Goal: Task Accomplishment & Management: Complete application form

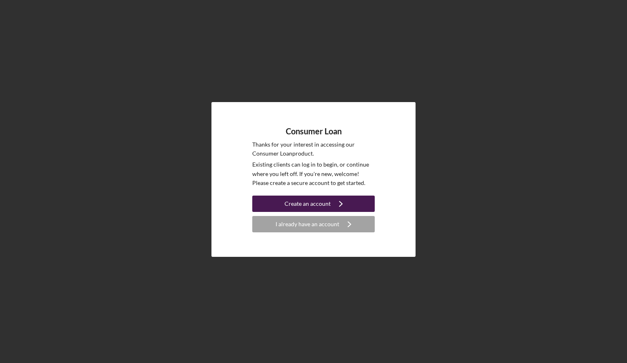
click at [309, 203] on div "Create an account" at bounding box center [308, 204] width 46 height 16
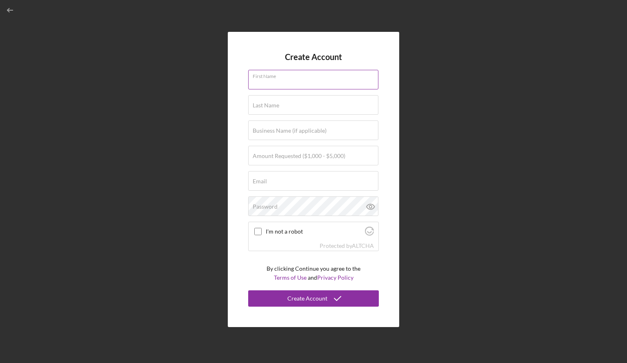
click at [281, 83] on input "First Name" at bounding box center [313, 80] width 130 height 20
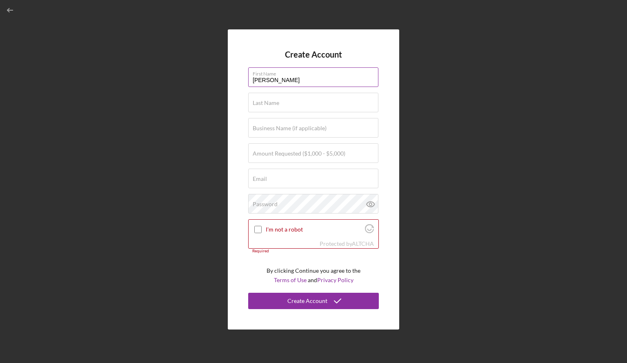
type input "[PERSON_NAME]"
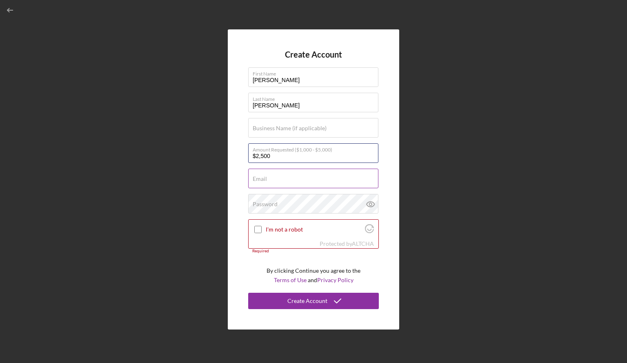
type input "$2,500"
click at [279, 170] on div "Email Required" at bounding box center [313, 179] width 131 height 20
type input "[EMAIL_ADDRESS][DOMAIN_NAME]"
click at [276, 205] on label "Password" at bounding box center [265, 204] width 25 height 7
click at [257, 228] on input "I'm not a robot" at bounding box center [257, 229] width 7 height 7
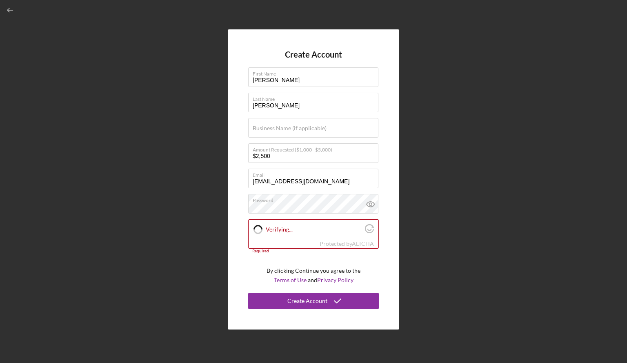
checkbox input "true"
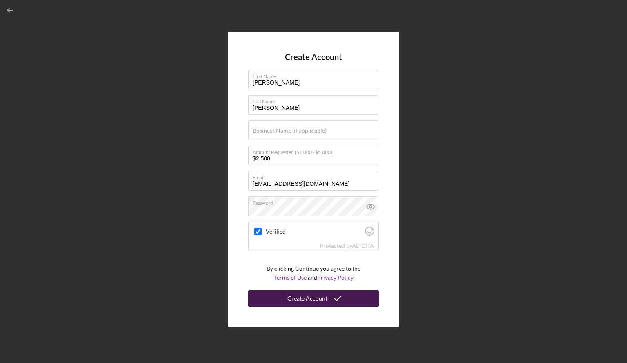
click at [328, 299] on icon "submit" at bounding box center [338, 298] width 20 height 20
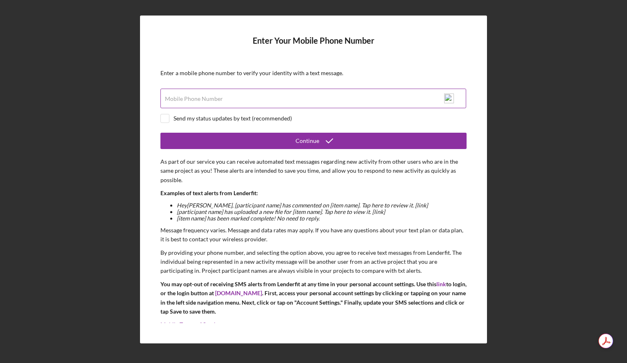
click at [229, 97] on div "Mobile Phone Number" at bounding box center [313, 99] width 306 height 20
type input "[PHONE_NUMBER]"
click at [168, 118] on input "checkbox" at bounding box center [165, 118] width 8 height 8
checkbox input "true"
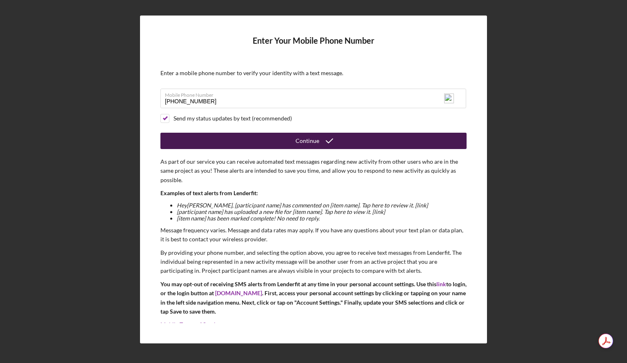
click at [246, 139] on button "Continue" at bounding box center [313, 141] width 306 height 16
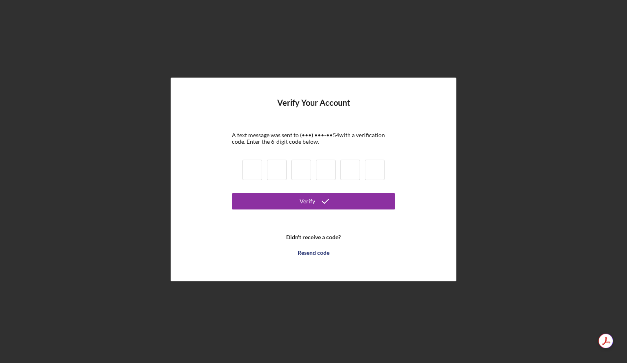
click at [256, 172] on input at bounding box center [253, 170] width 20 height 20
type input "9"
type input "8"
type input "2"
type input "5"
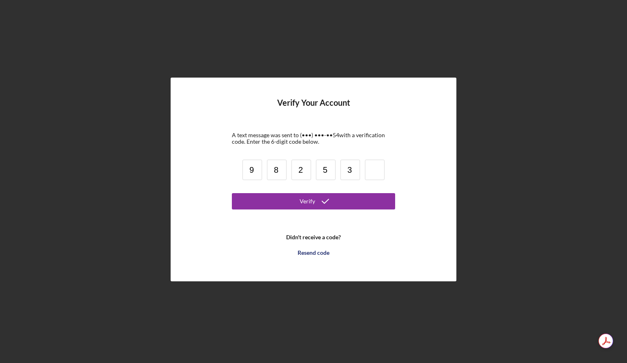
type input "3"
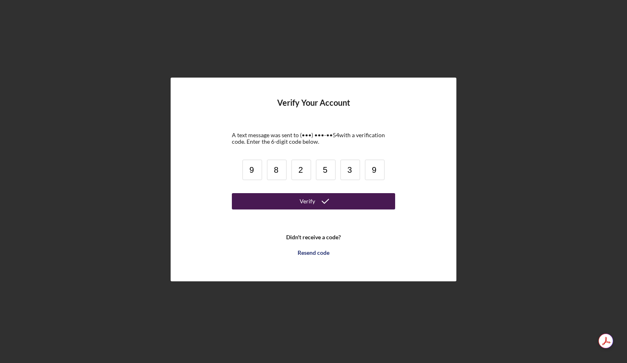
type input "9"
click at [299, 202] on button "Verify" at bounding box center [313, 201] width 163 height 16
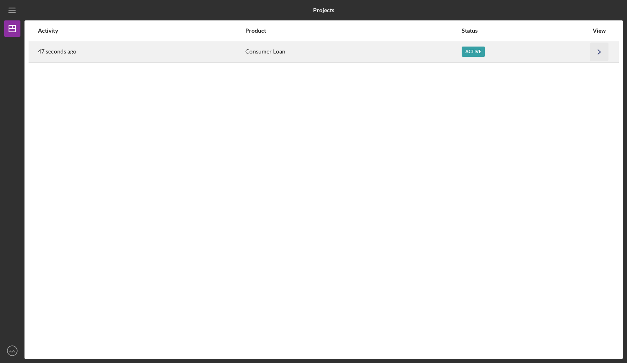
drag, startPoint x: 474, startPoint y: 54, endPoint x: 596, endPoint y: 56, distance: 122.1
click at [596, 56] on icon "Icon/Navigate" at bounding box center [599, 51] width 18 height 18
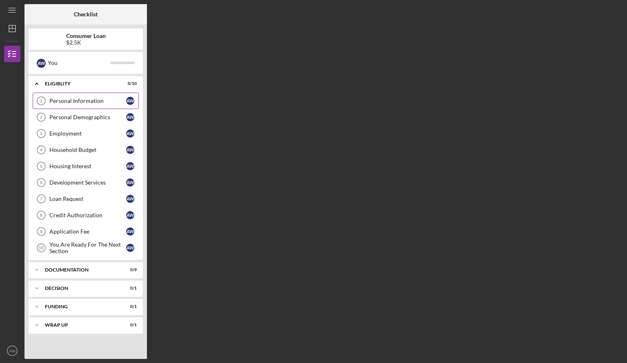
click at [89, 102] on div "Personal Information" at bounding box center [87, 101] width 77 height 7
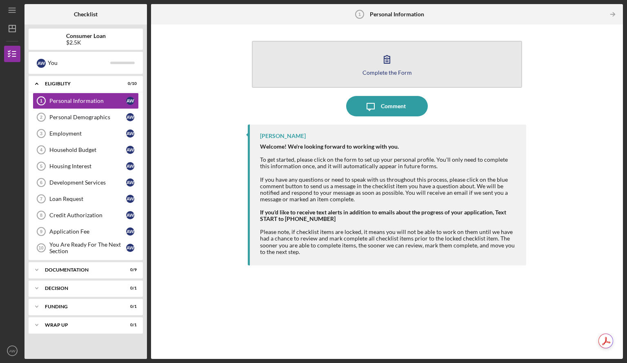
click at [387, 62] on icon "button" at bounding box center [387, 60] width 6 height 8
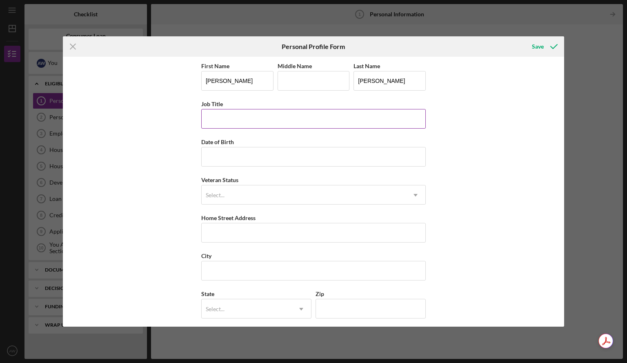
click at [242, 115] on input "Job Title" at bounding box center [313, 119] width 225 height 20
type input "IAS Grant Manager"
click at [233, 157] on input "Date of Birth" at bounding box center [313, 157] width 225 height 20
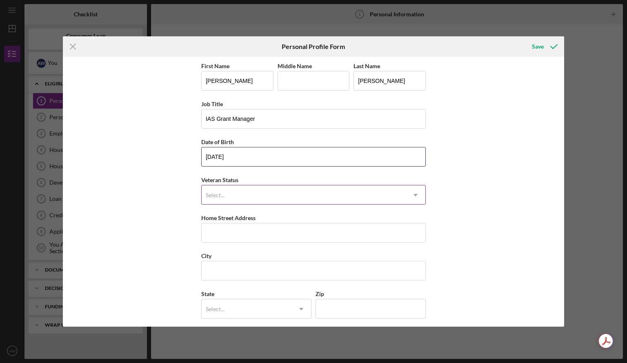
type input "[DATE]"
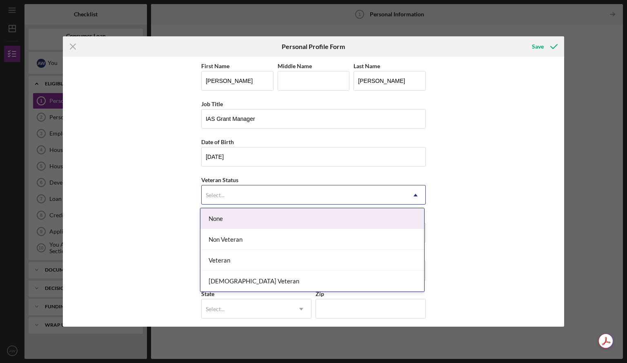
click at [227, 201] on div "Select..." at bounding box center [304, 195] width 204 height 19
click at [228, 221] on div "None" at bounding box center [313, 218] width 224 height 21
click at [234, 192] on div "Select..." at bounding box center [304, 195] width 204 height 19
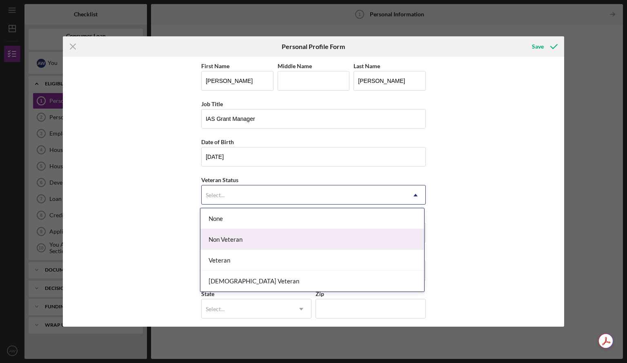
click at [236, 240] on div "Non Veteran" at bounding box center [313, 239] width 224 height 21
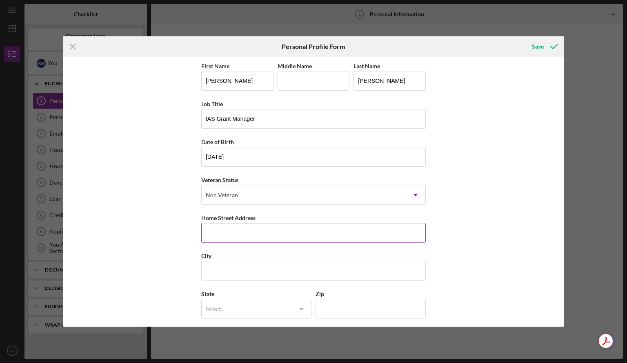
click at [236, 235] on input "Home Street Address" at bounding box center [313, 233] width 225 height 20
type input "[STREET_ADDRESS]"
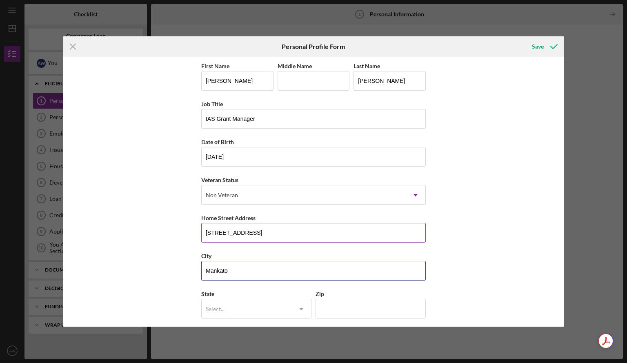
type input "Mankato"
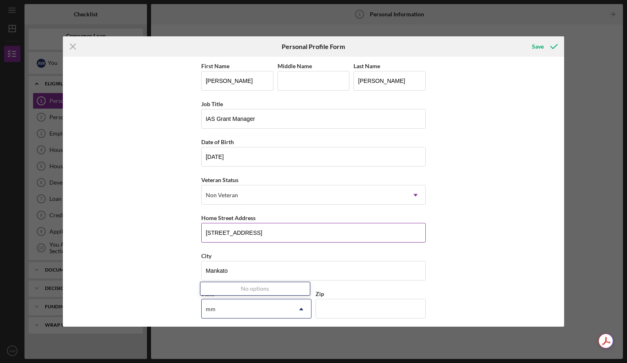
type input "m"
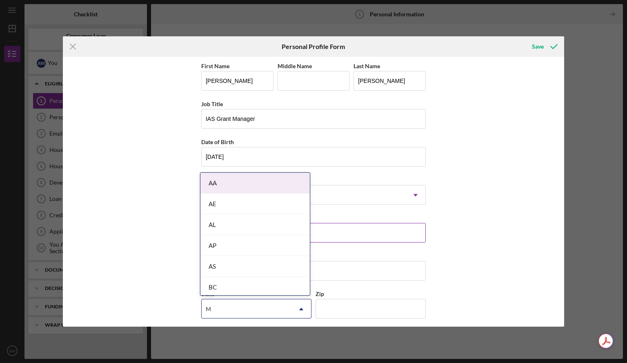
type input "MN"
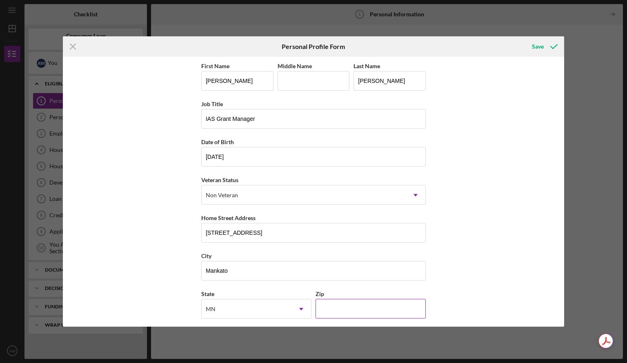
click at [330, 310] on input "Zip" at bounding box center [371, 309] width 110 height 20
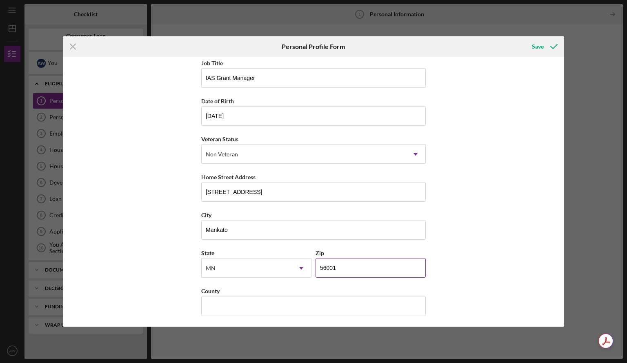
scroll to position [42, 0]
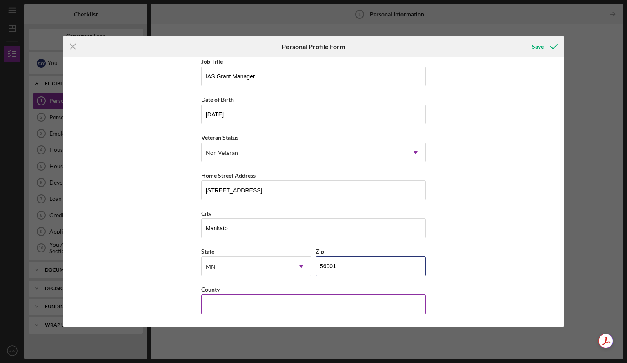
type input "56001"
click at [214, 302] on input "County" at bounding box center [313, 304] width 225 height 20
type input "Blue Earth"
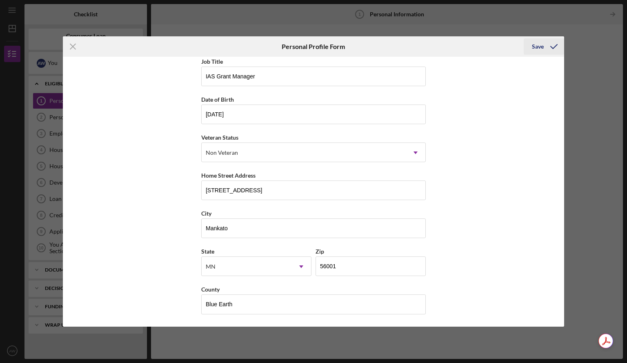
click at [539, 48] on div "Save" at bounding box center [538, 46] width 12 height 16
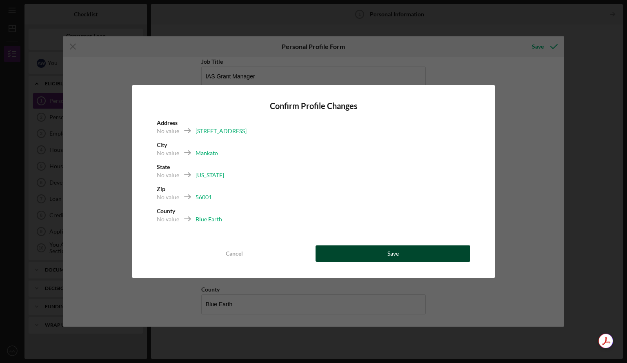
click at [346, 249] on button "Save" at bounding box center [393, 253] width 155 height 16
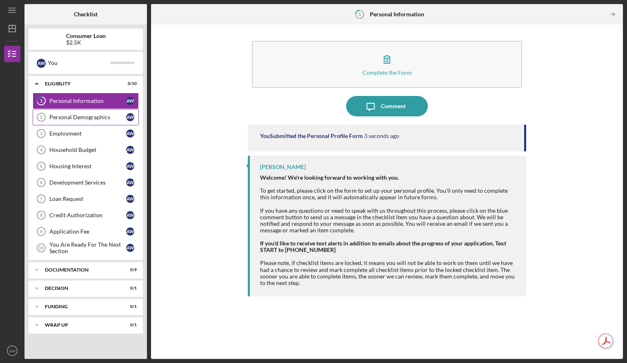
click at [104, 119] on div "Personal Demographics" at bounding box center [87, 117] width 77 height 7
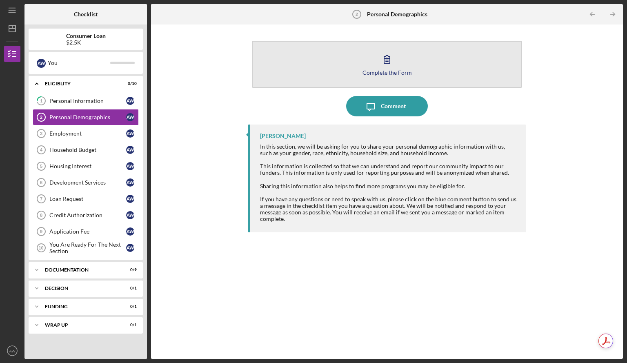
click at [386, 59] on icon "button" at bounding box center [387, 59] width 20 height 20
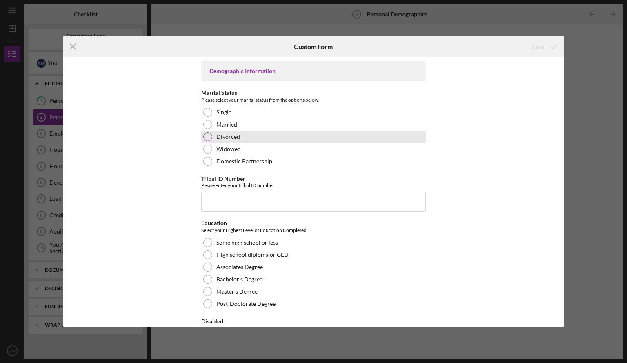
click at [205, 140] on div at bounding box center [207, 136] width 9 height 9
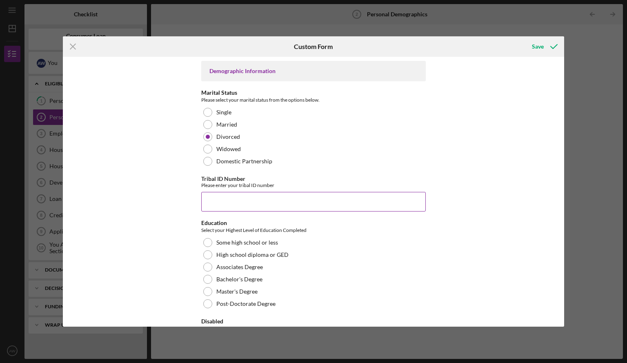
click at [226, 198] on input "Tribal ID Number" at bounding box center [313, 202] width 225 height 20
type input "3533"
click at [332, 233] on div "Select your Highest Level of Education Completed" at bounding box center [313, 230] width 225 height 8
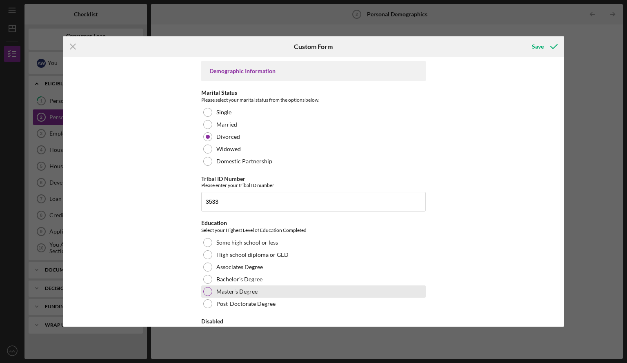
click at [206, 289] on div at bounding box center [207, 291] width 9 height 9
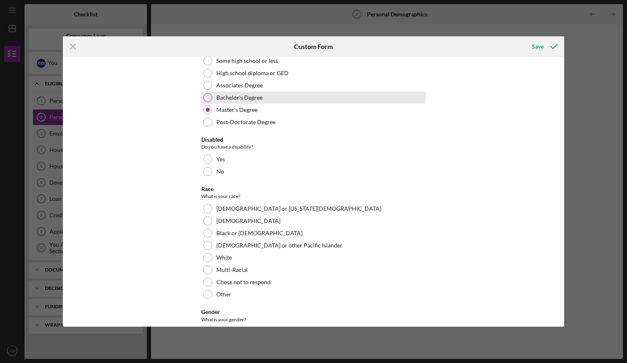
scroll to position [191, 0]
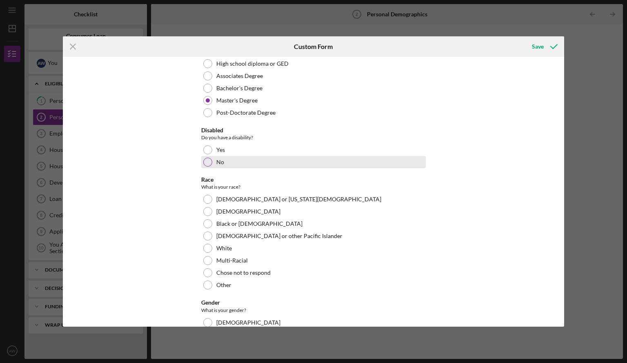
click at [207, 165] on div at bounding box center [207, 162] width 9 height 9
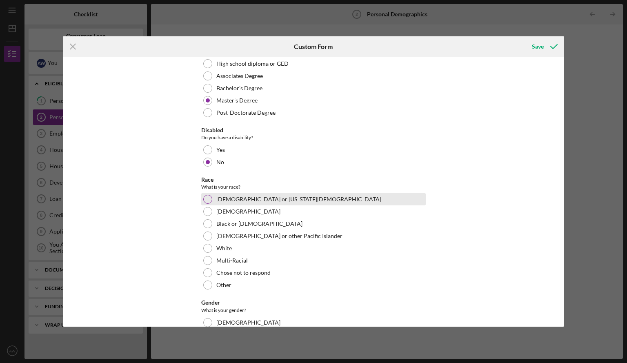
click at [209, 201] on div at bounding box center [207, 199] width 9 height 9
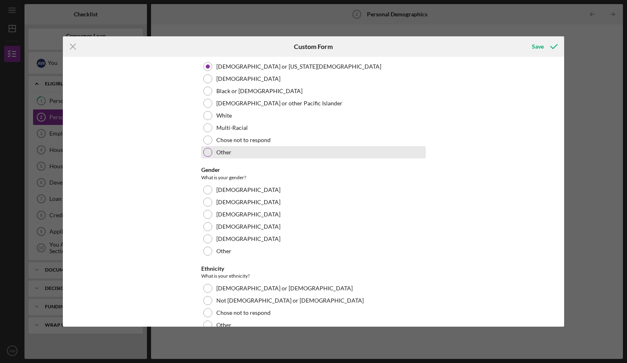
scroll to position [324, 0]
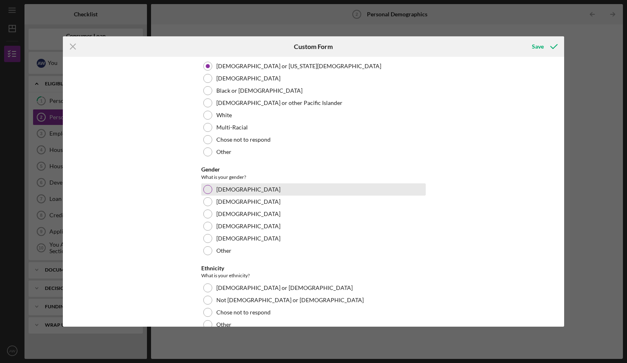
click at [207, 190] on div at bounding box center [207, 189] width 9 height 9
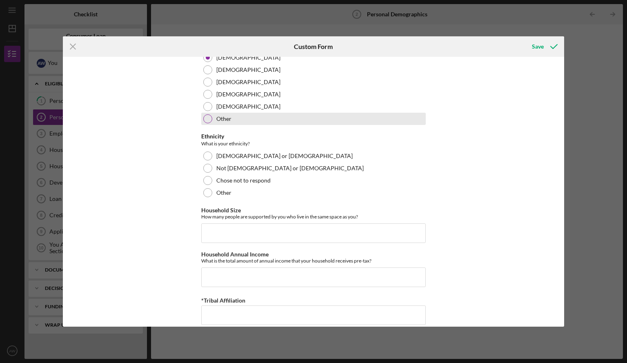
scroll to position [457, 0]
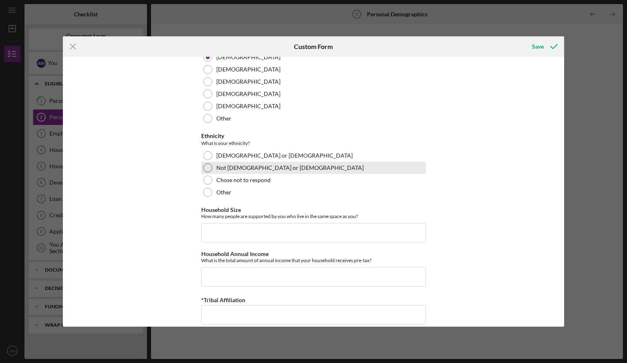
click at [205, 170] on div at bounding box center [207, 167] width 9 height 9
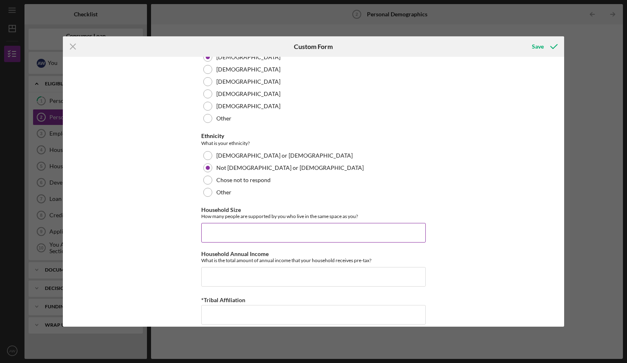
click at [249, 229] on input "Household Size" at bounding box center [313, 233] width 225 height 20
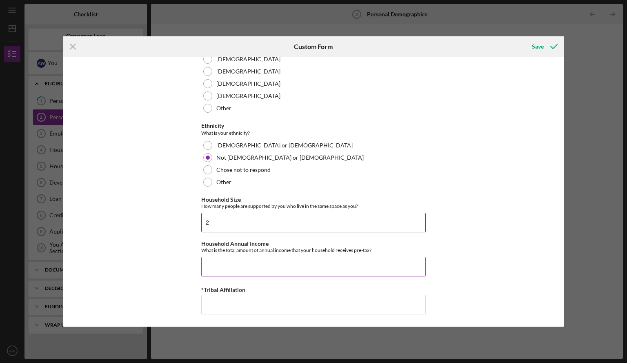
type input "2"
click at [254, 265] on input "Household Annual Income" at bounding box center [313, 267] width 225 height 20
type input "$48,060"
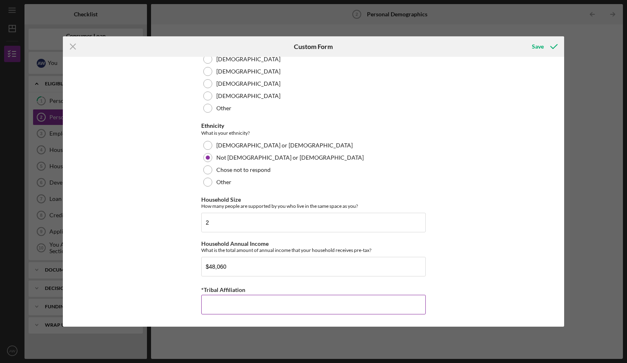
click at [212, 308] on input "*Tribal Affiliation" at bounding box center [313, 305] width 225 height 20
type input "Ho-Chunk Nation"
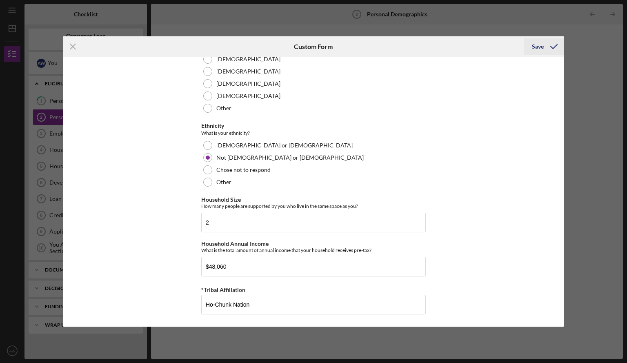
click at [540, 50] on div "Save" at bounding box center [538, 46] width 12 height 16
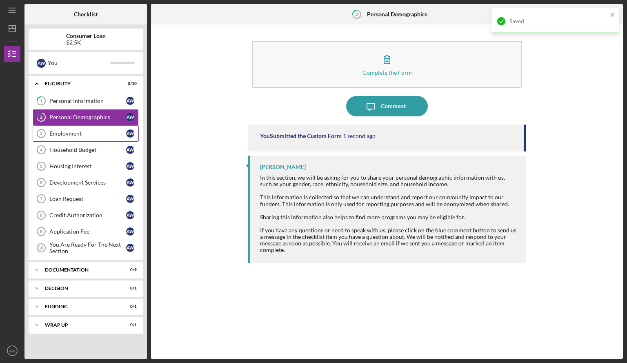
click at [76, 134] on div "Employment" at bounding box center [87, 133] width 77 height 7
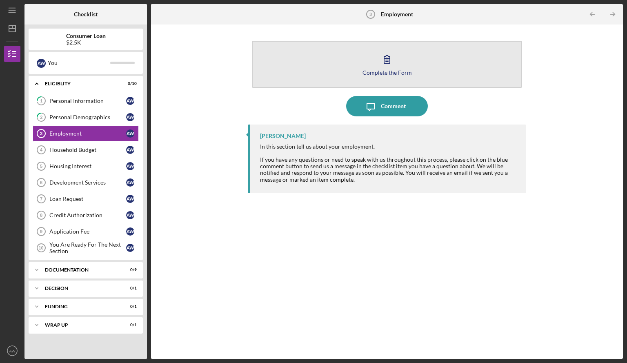
click at [385, 67] on icon "button" at bounding box center [387, 59] width 20 height 20
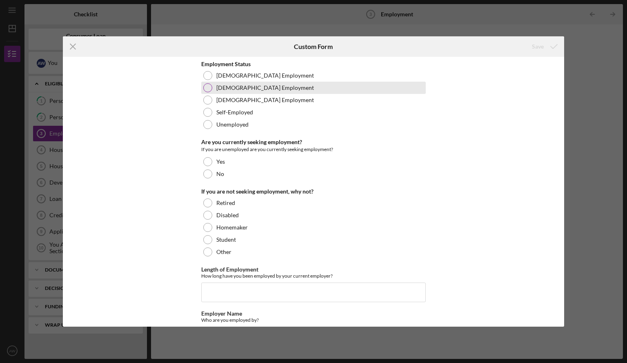
click at [211, 86] on div "[DEMOGRAPHIC_DATA] Employment" at bounding box center [313, 88] width 225 height 12
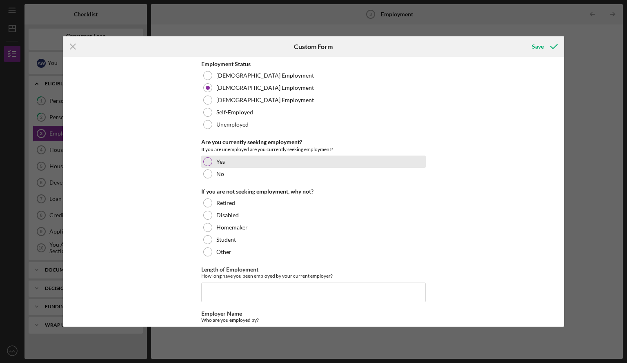
click at [204, 164] on div at bounding box center [207, 161] width 9 height 9
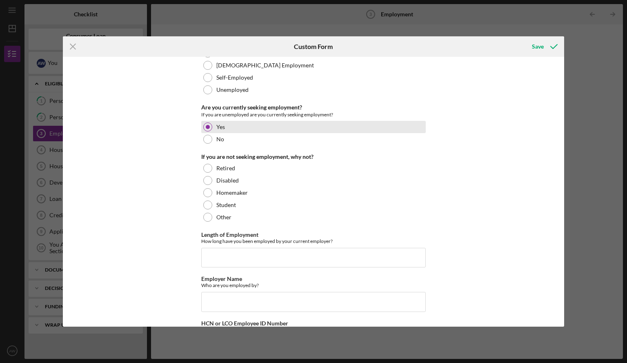
scroll to position [50, 0]
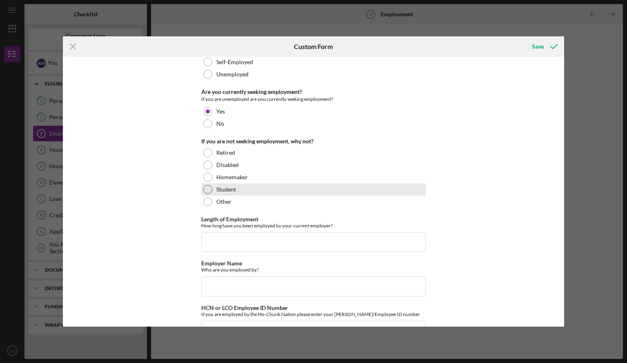
click at [207, 193] on div at bounding box center [207, 189] width 9 height 9
click at [254, 243] on input "Length of Employment" at bounding box center [313, 242] width 225 height 20
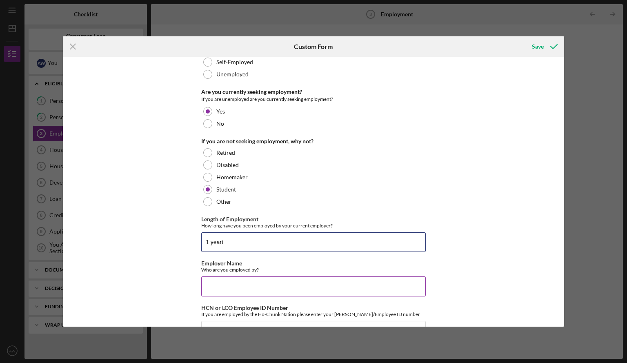
type input "1 yeart"
click at [257, 289] on input "Employer Name" at bounding box center [313, 286] width 225 height 20
type input "Ho-Chunk Nation"
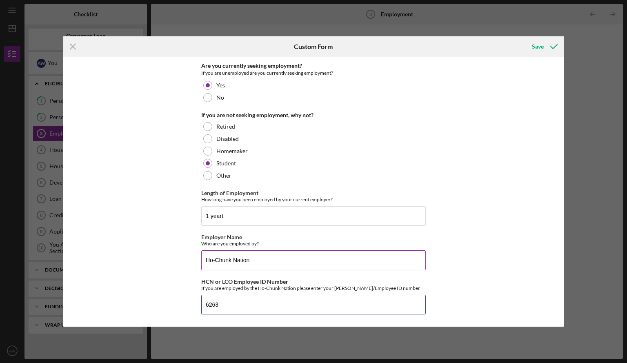
scroll to position [76, 0]
type input "6263"
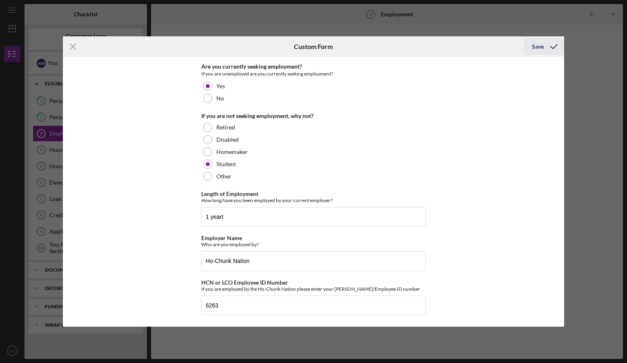
click at [537, 46] on div "Save" at bounding box center [538, 46] width 12 height 16
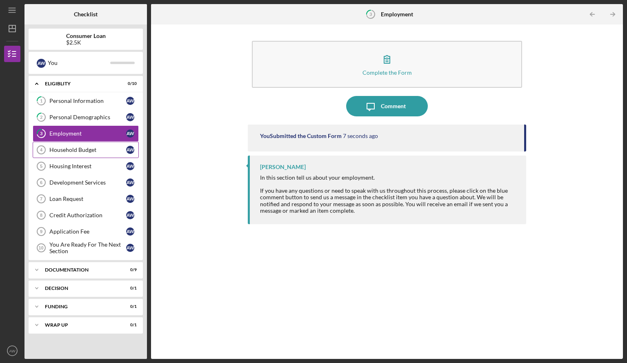
click at [90, 151] on div "Household Budget" at bounding box center [87, 150] width 77 height 7
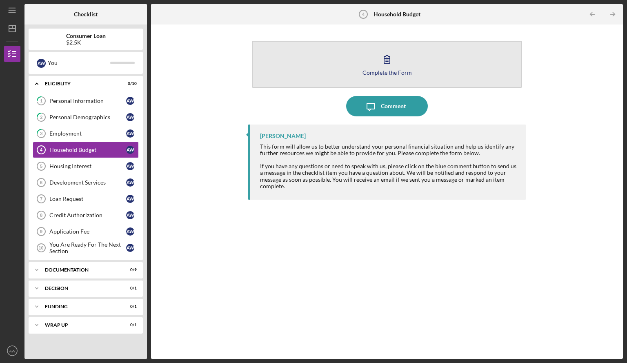
click at [385, 62] on icon "button" at bounding box center [387, 60] width 6 height 8
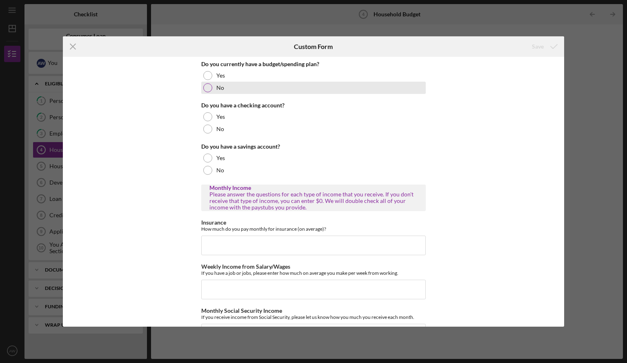
click at [207, 91] on div at bounding box center [207, 87] width 9 height 9
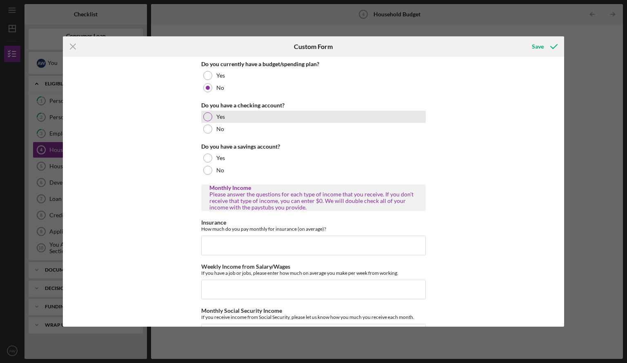
click at [205, 119] on div at bounding box center [207, 116] width 9 height 9
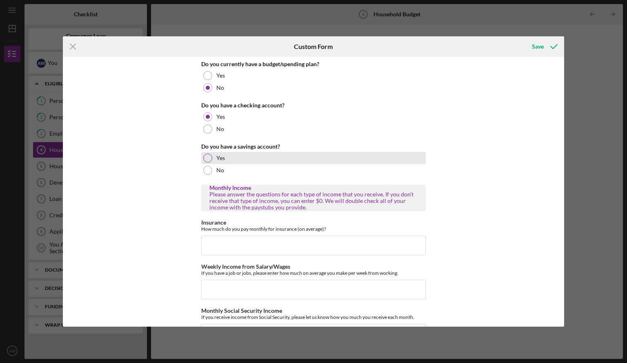
click at [207, 160] on div at bounding box center [207, 158] width 9 height 9
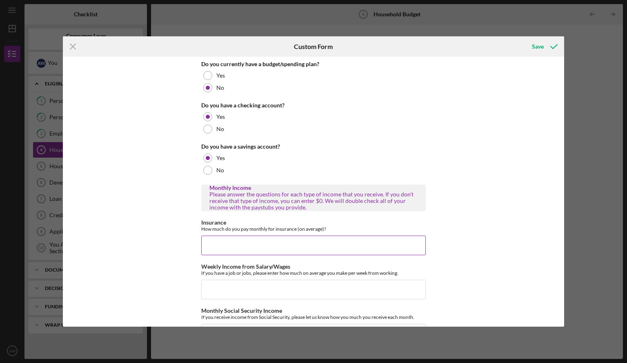
click at [239, 247] on input "Insurance" at bounding box center [313, 246] width 225 height 20
